Goal: Navigation & Orientation: Understand site structure

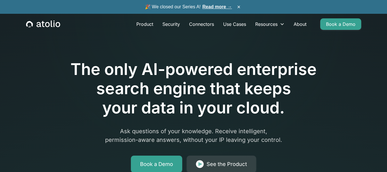
drag, startPoint x: 0, startPoint y: 0, endPoint x: 212, endPoint y: 8, distance: 211.7
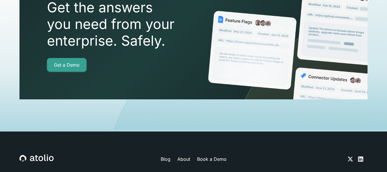
scroll to position [2075, 0]
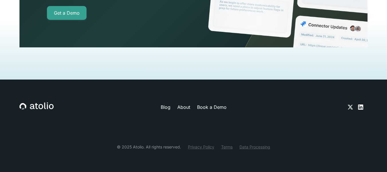
scroll to position [1580, 0]
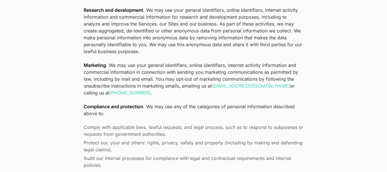
scroll to position [1944, 0]
